Goal: Navigation & Orientation: Find specific page/section

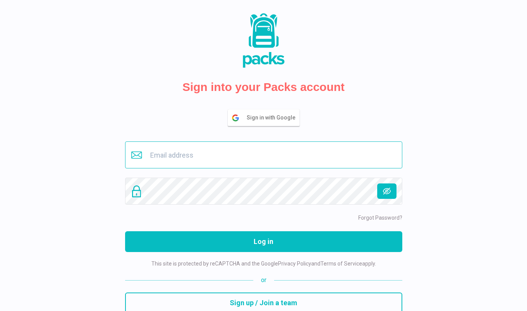
type input "[EMAIL_ADDRESS][DOMAIN_NAME]"
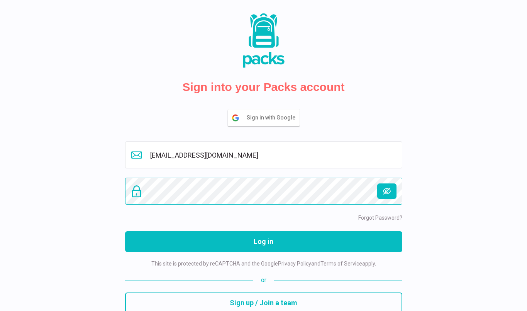
click at [263, 242] on button "Log in" at bounding box center [263, 241] width 277 height 21
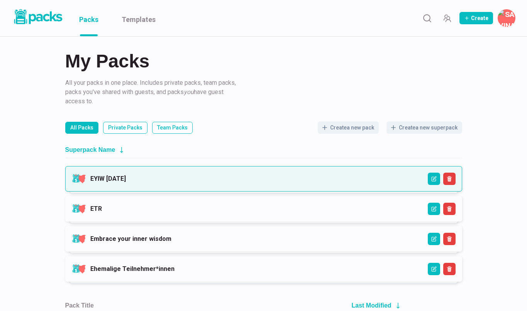
click at [126, 181] on link "EYIW [DATE]" at bounding box center [107, 178] width 35 height 7
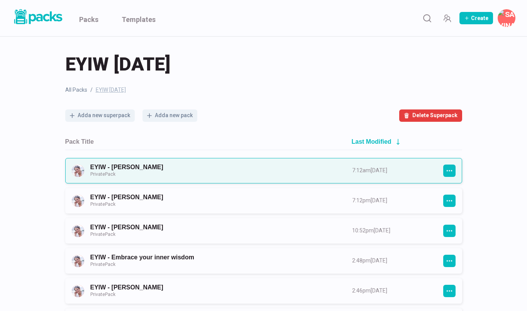
click at [211, 172] on link "EYIW - [PERSON_NAME] Private Pack" at bounding box center [214, 171] width 248 height 14
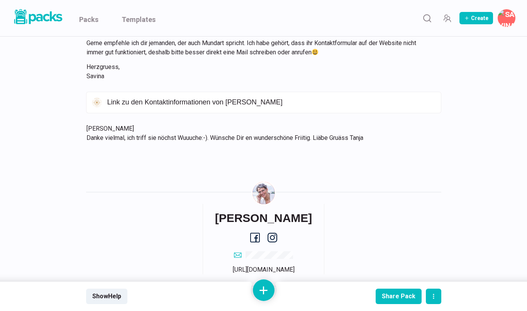
scroll to position [1367, 0]
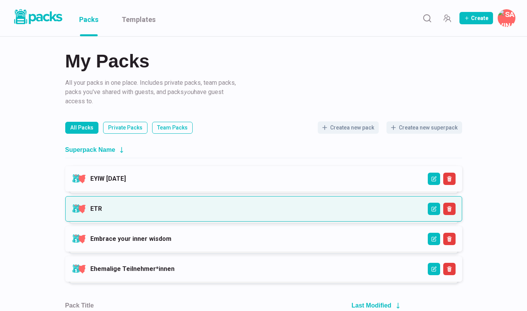
click at [102, 205] on link "ETR" at bounding box center [96, 208] width 12 height 7
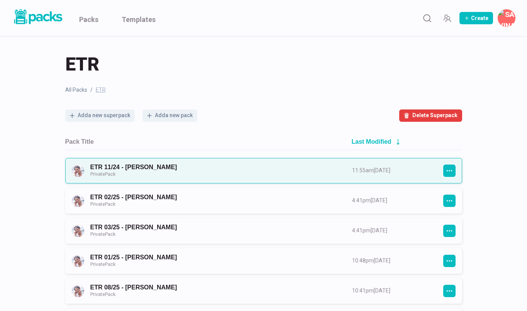
click at [152, 176] on link "ETR 11/24 - [PERSON_NAME] Private Pack" at bounding box center [214, 171] width 248 height 14
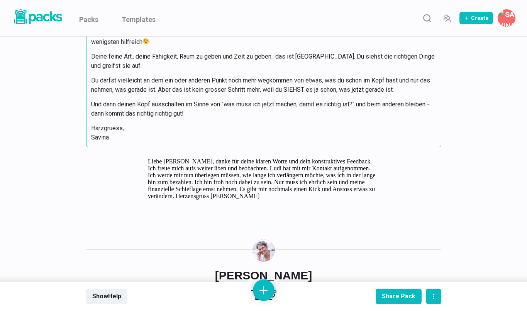
scroll to position [6082, 0]
